Goal: Task Accomplishment & Management: Complete application form

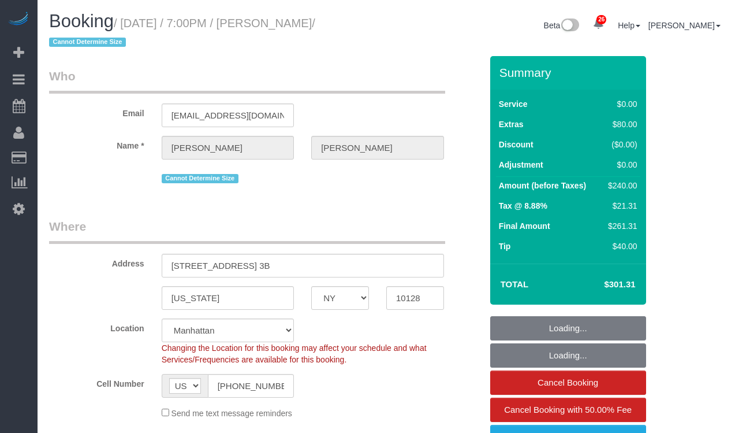
select select "NY"
select select "1"
select select "spot1"
select select "number:89"
select select "number:90"
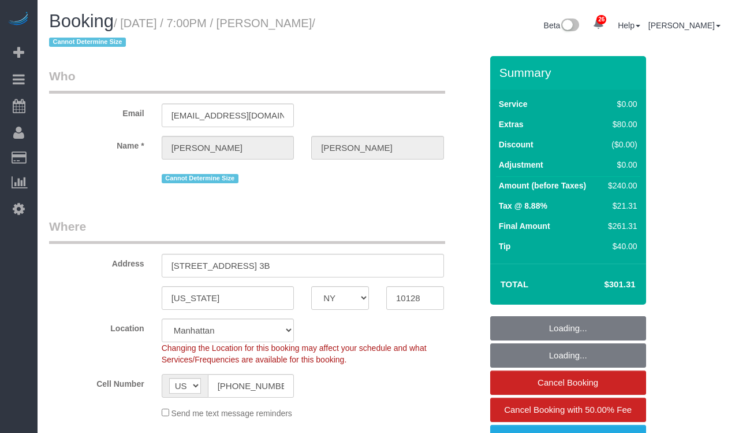
select select "number:15"
select select "number:5"
select select "NY"
select select "1"
select select "spot1"
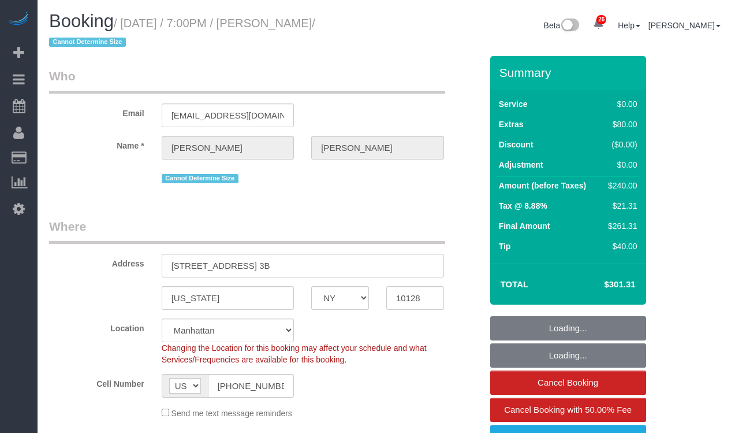
select select "number:89"
select select "number:90"
select select "number:15"
select select "number:5"
